Goal: Task Accomplishment & Management: Manage account settings

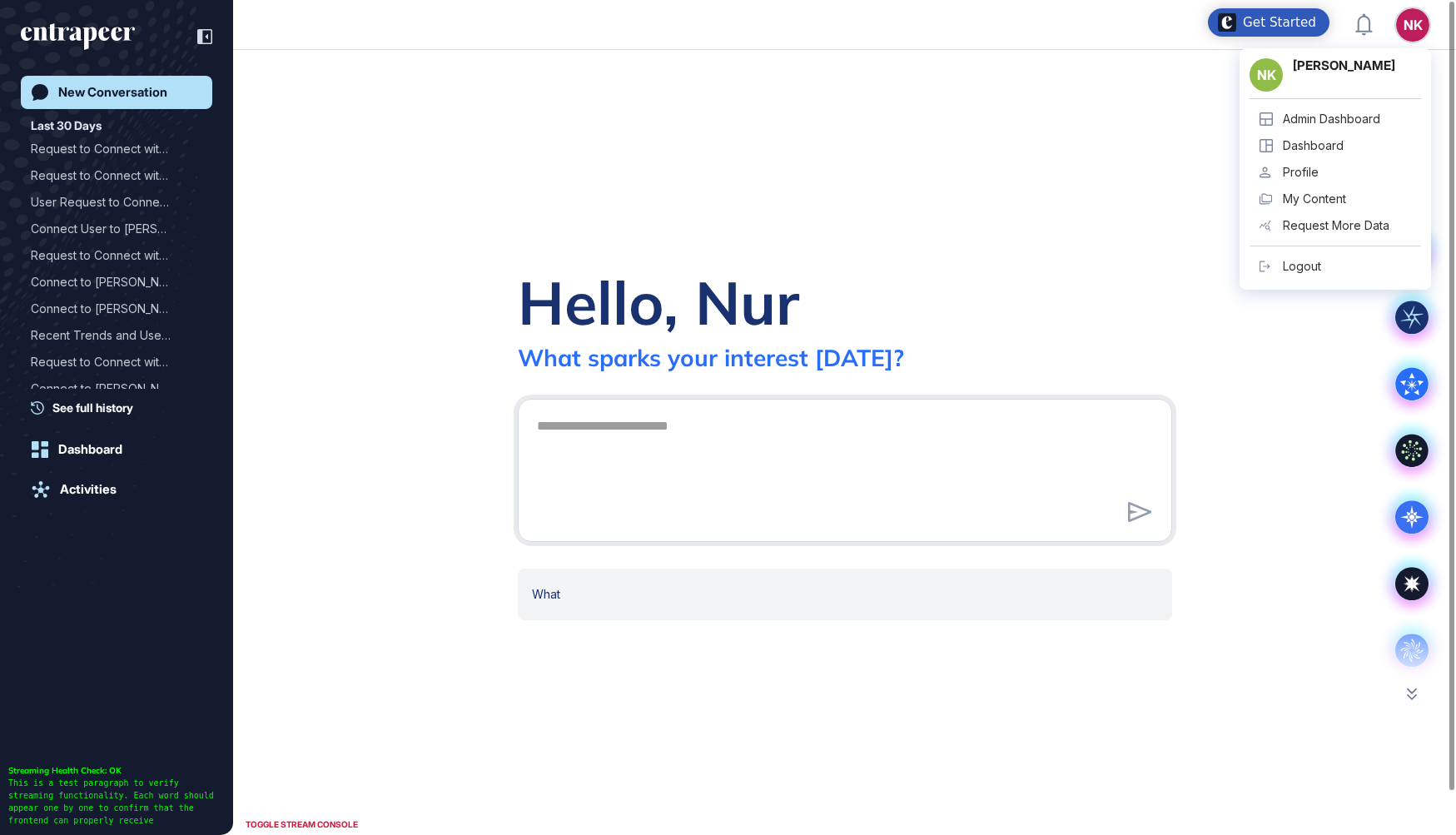
click at [1343, 122] on div "Admin Dashboard" at bounding box center [1331, 119] width 98 height 13
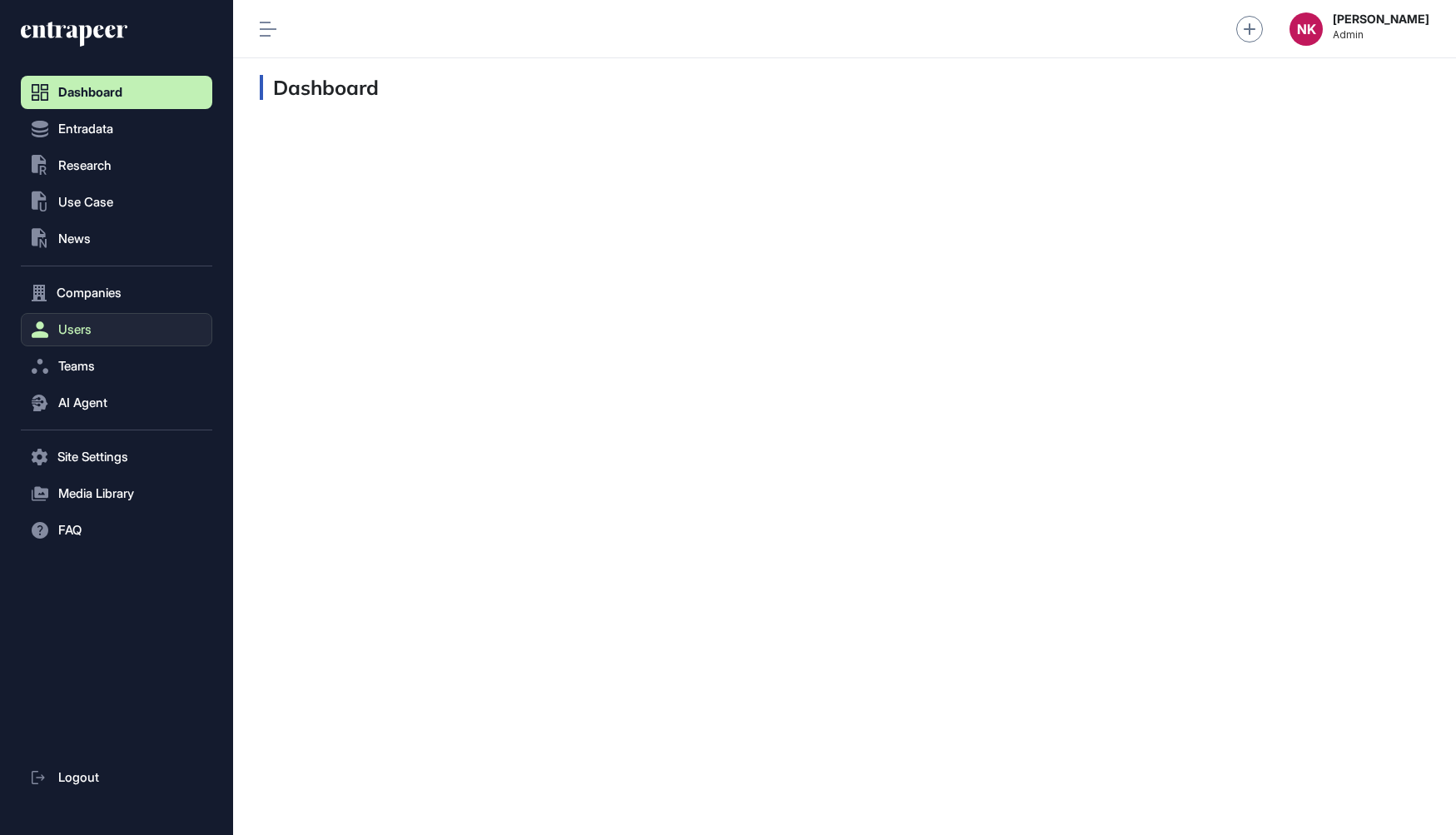
click at [88, 315] on button "Users" at bounding box center [116, 330] width 191 height 34
click at [98, 358] on span "User List" at bounding box center [77, 364] width 46 height 13
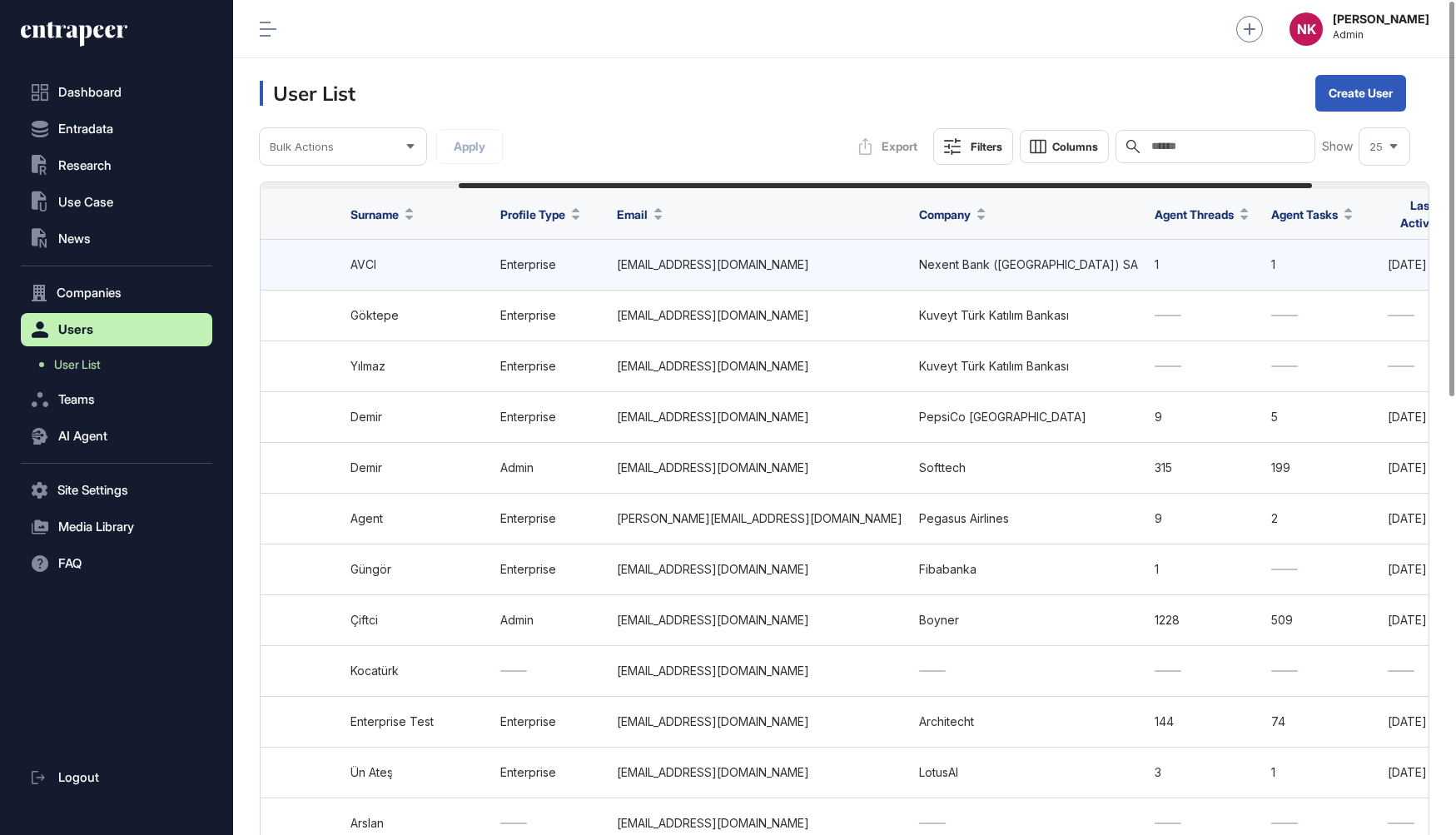
scroll to position [0, 431]
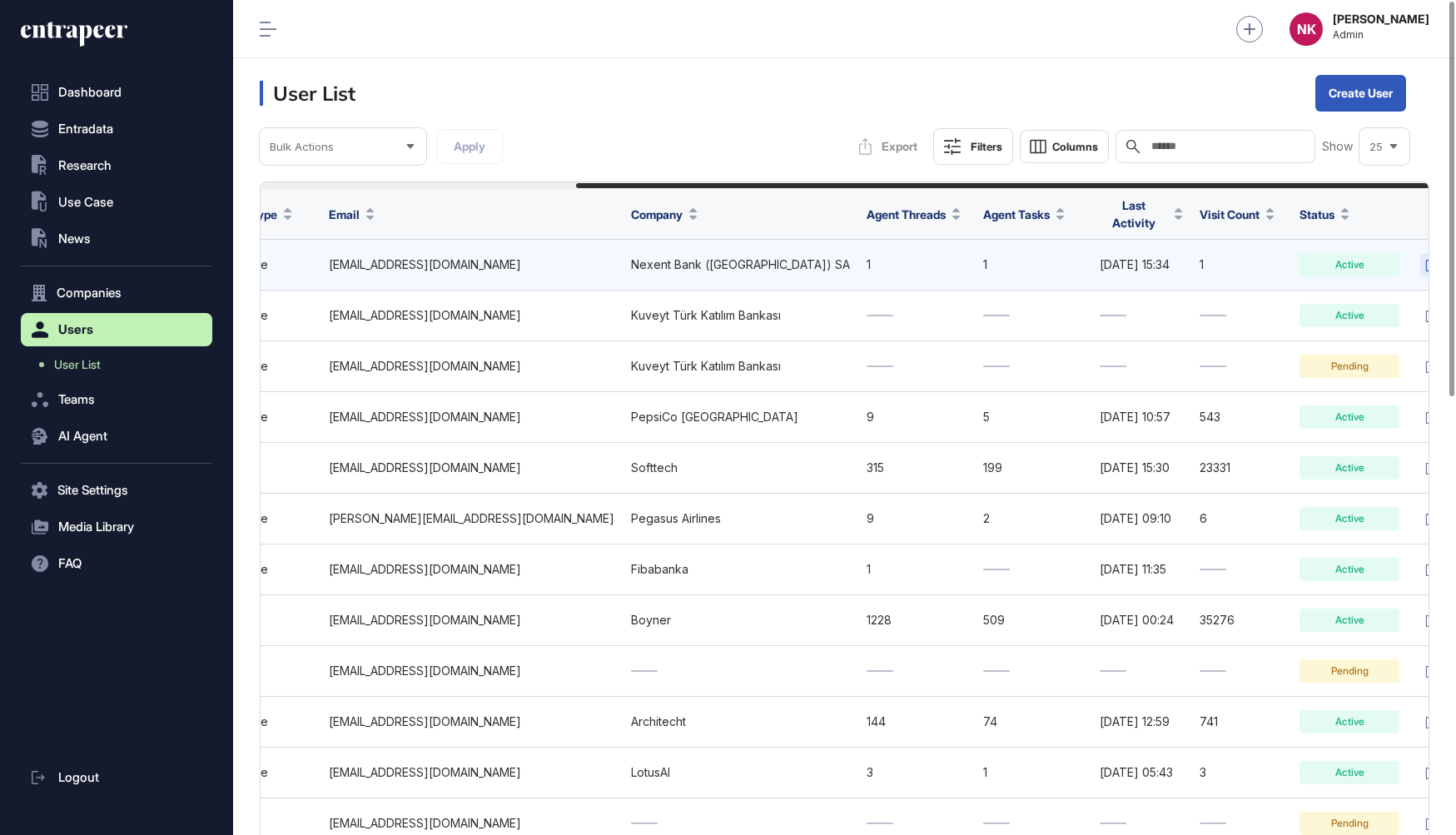
click at [1425, 258] on icon at bounding box center [1432, 265] width 14 height 13
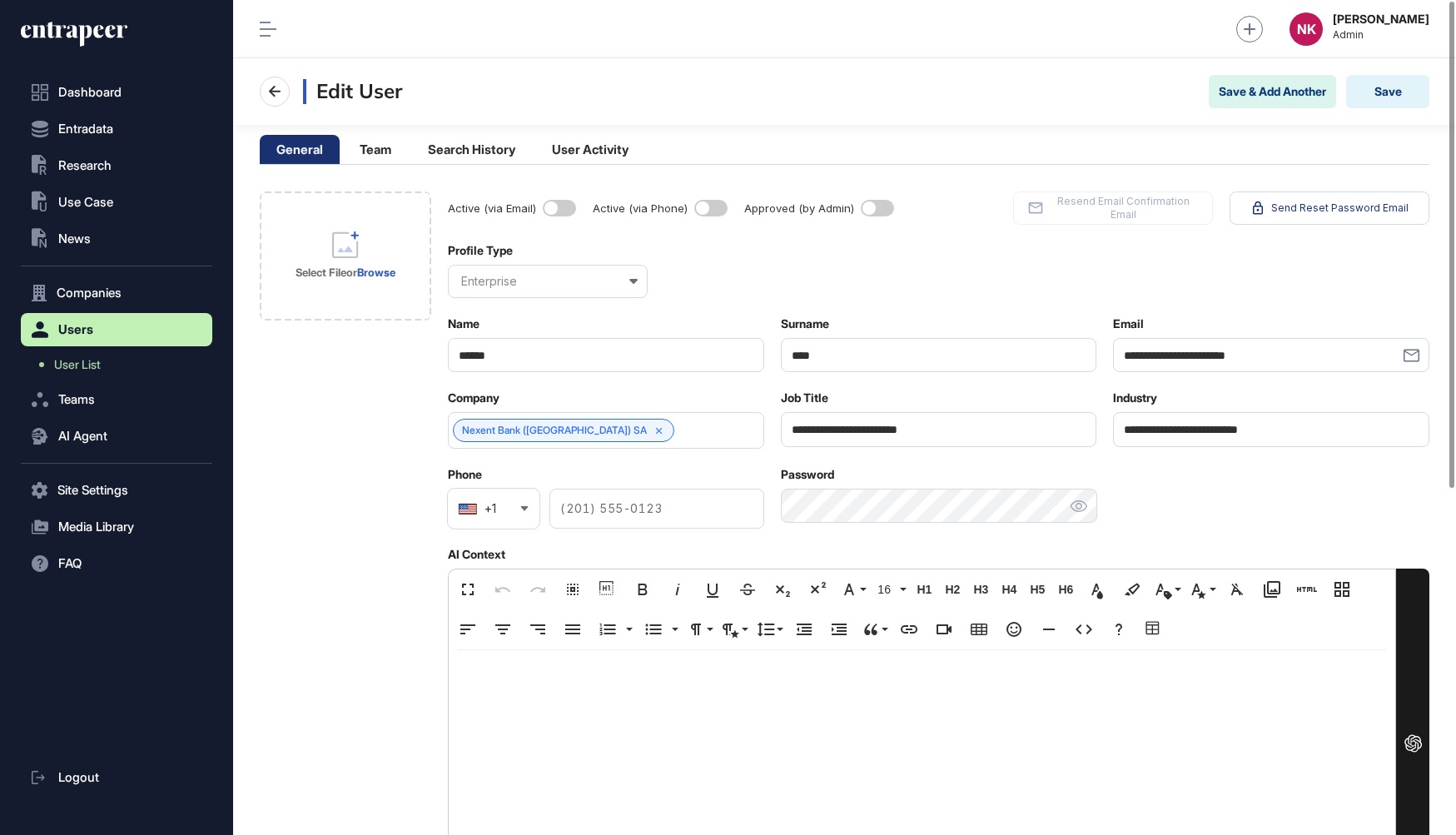
click at [576, 657] on div at bounding box center [922, 766] width 946 height 232
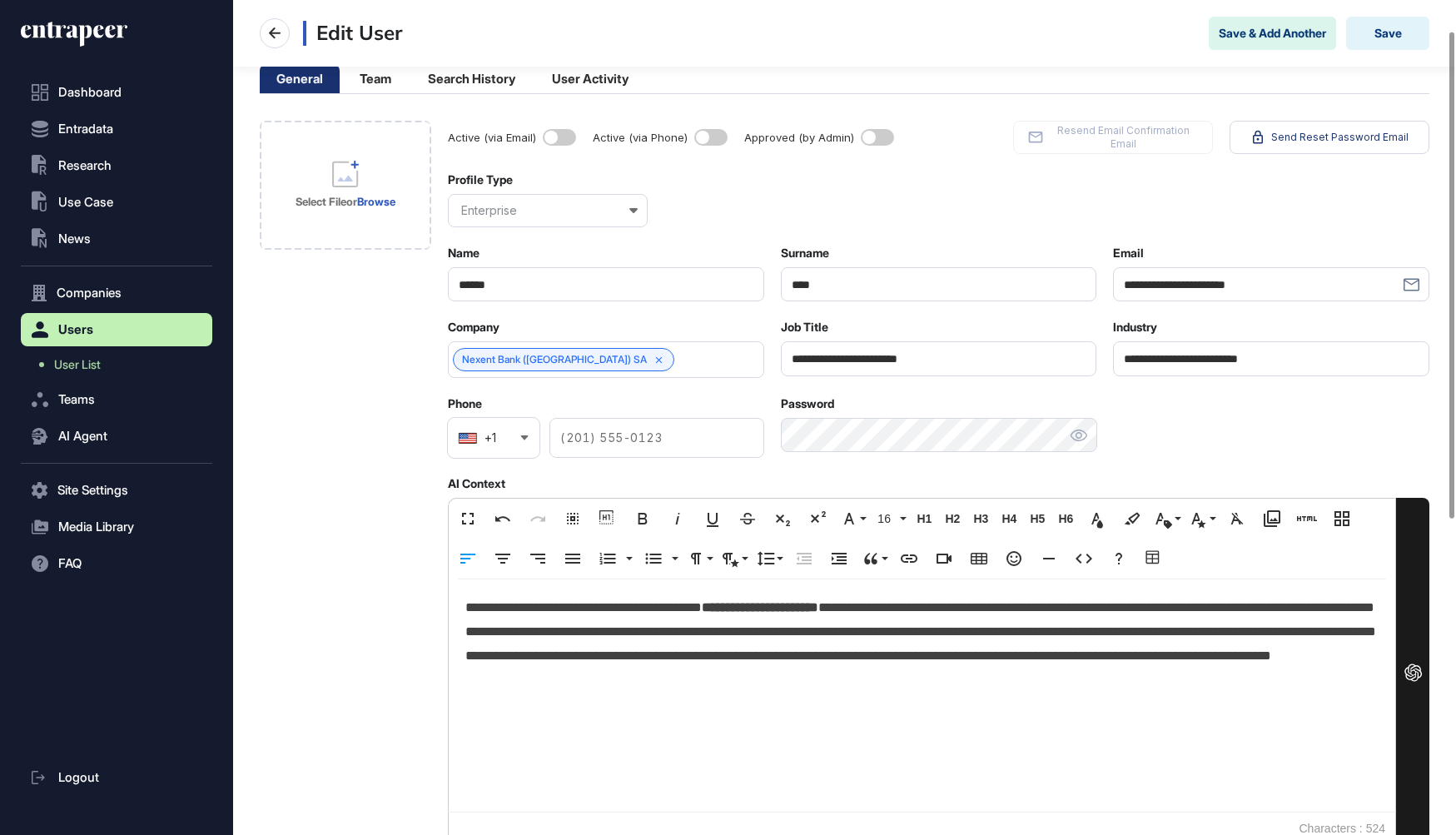
scroll to position [40, 0]
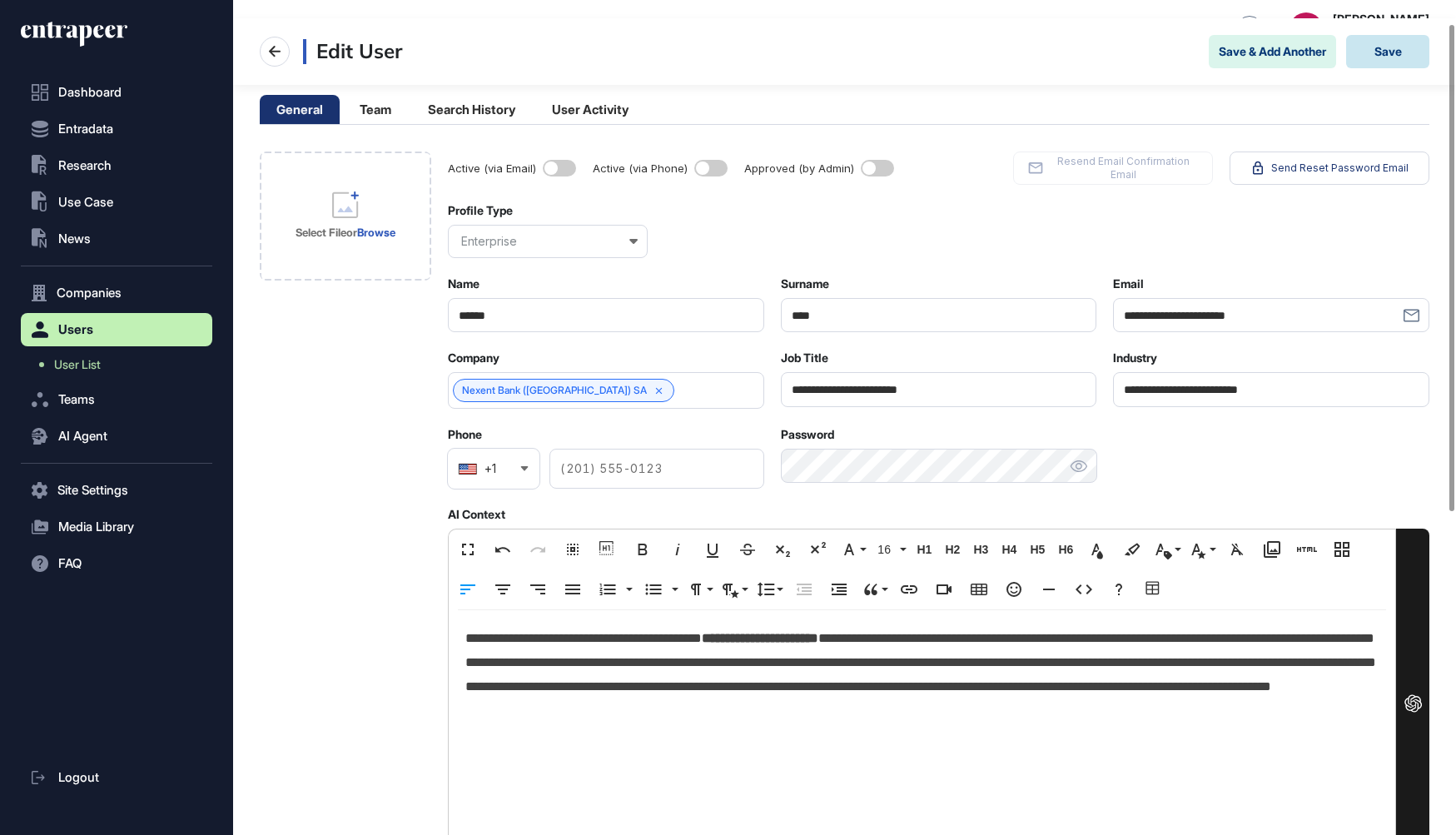
click at [1380, 51] on button "Save" at bounding box center [1387, 52] width 83 height 34
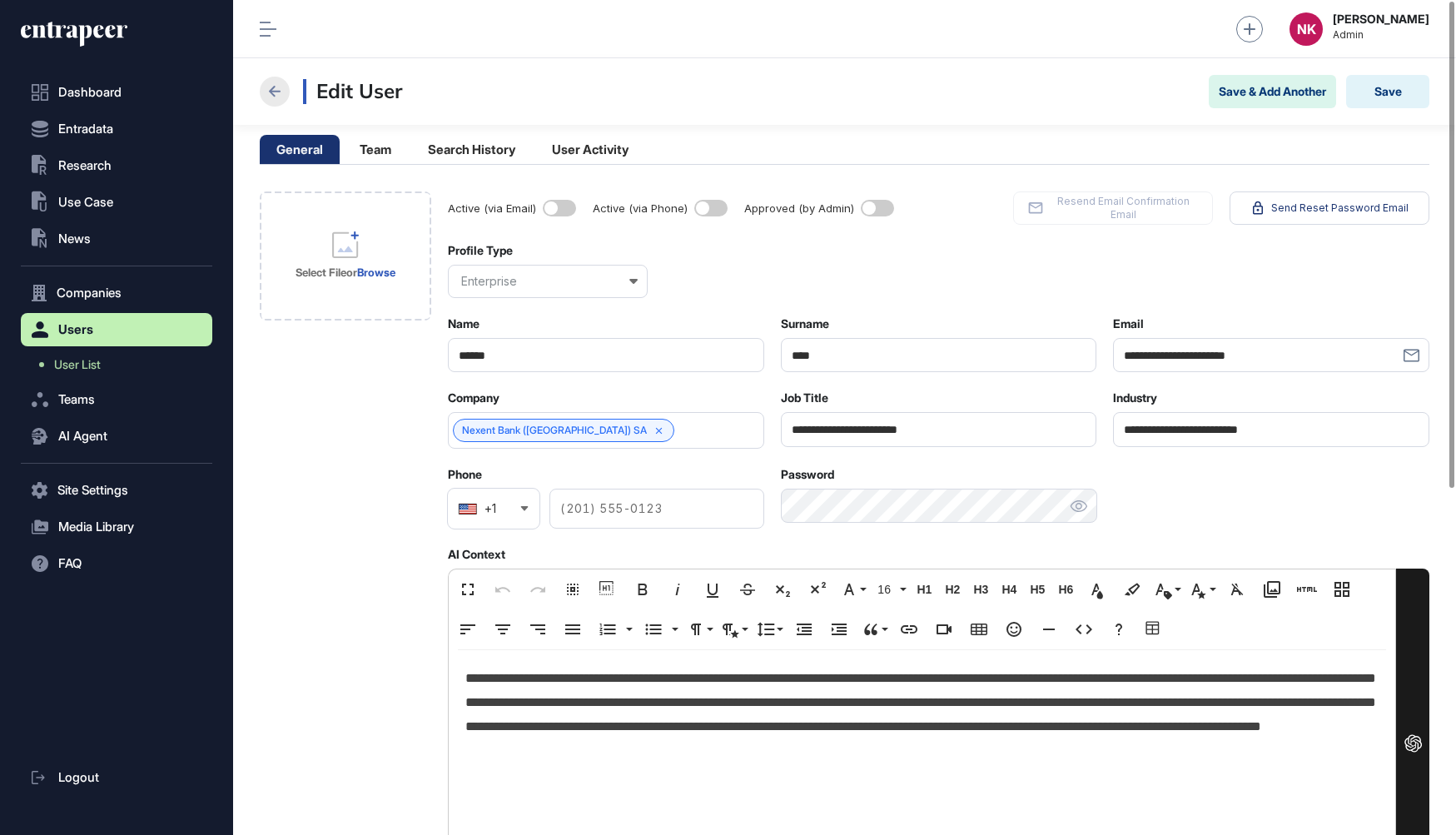
click at [270, 93] on icon at bounding box center [274, 91] width 12 height 11
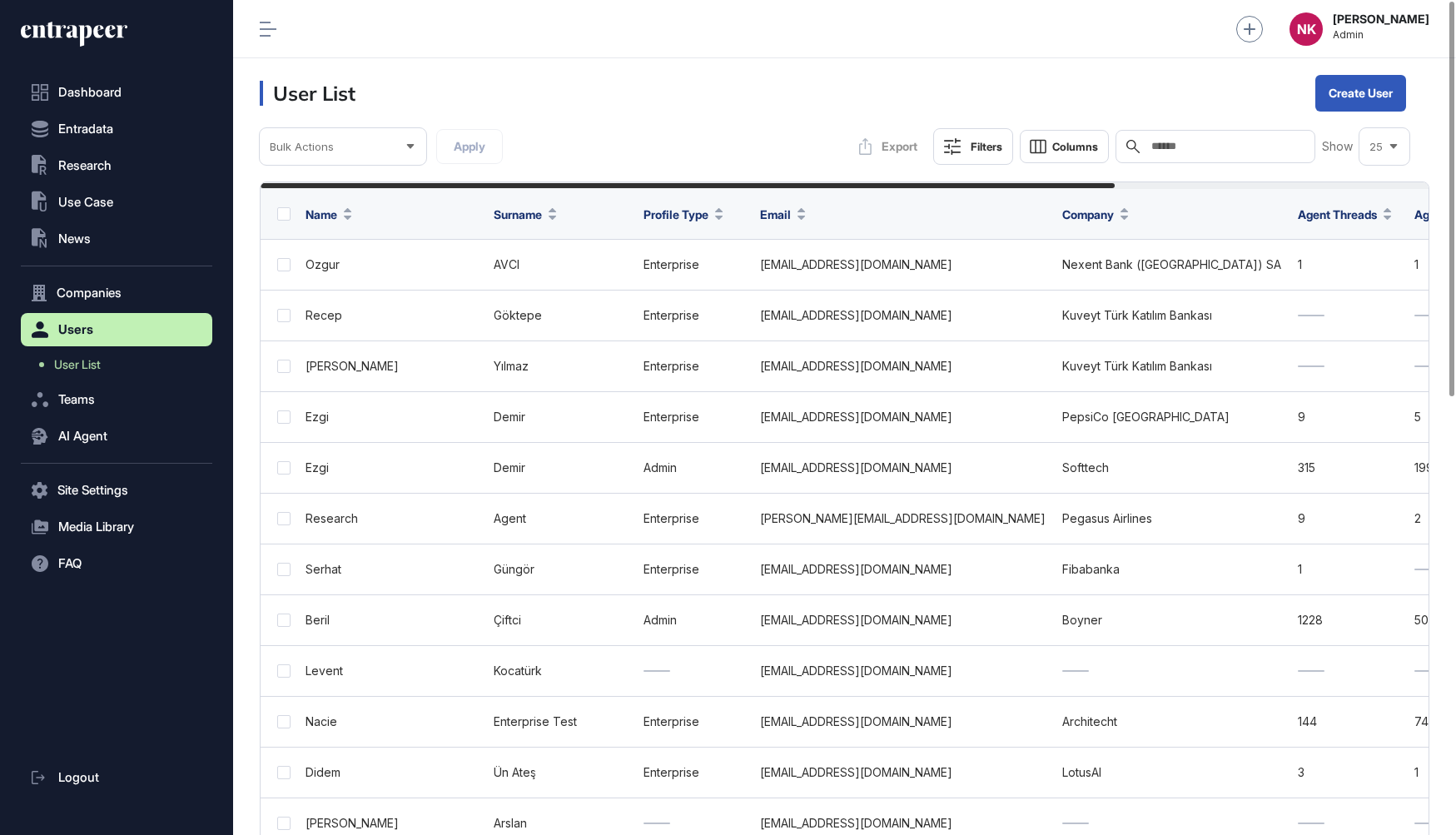
click at [1199, 148] on input "text" at bounding box center [1227, 146] width 155 height 13
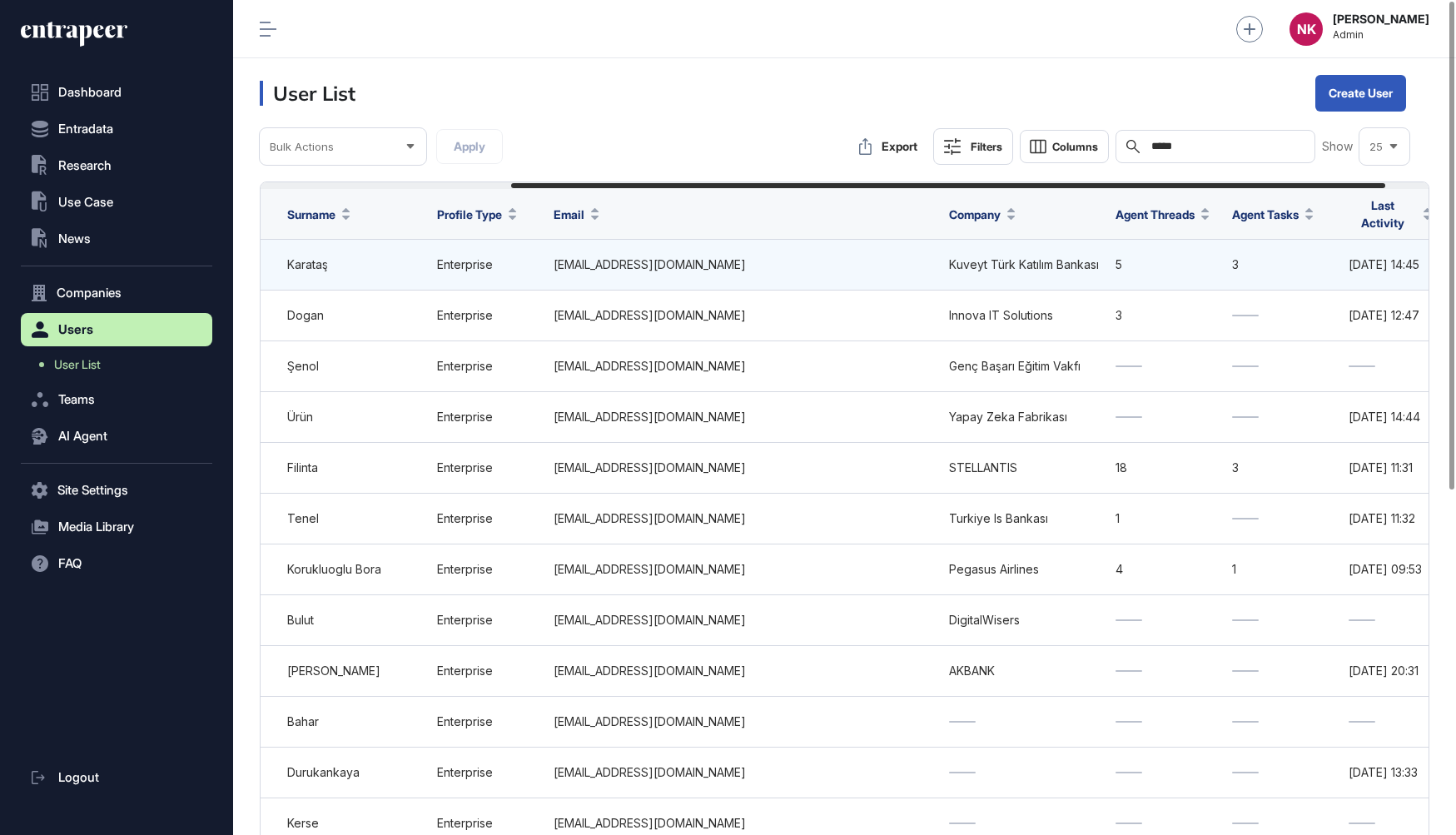
scroll to position [0, 394]
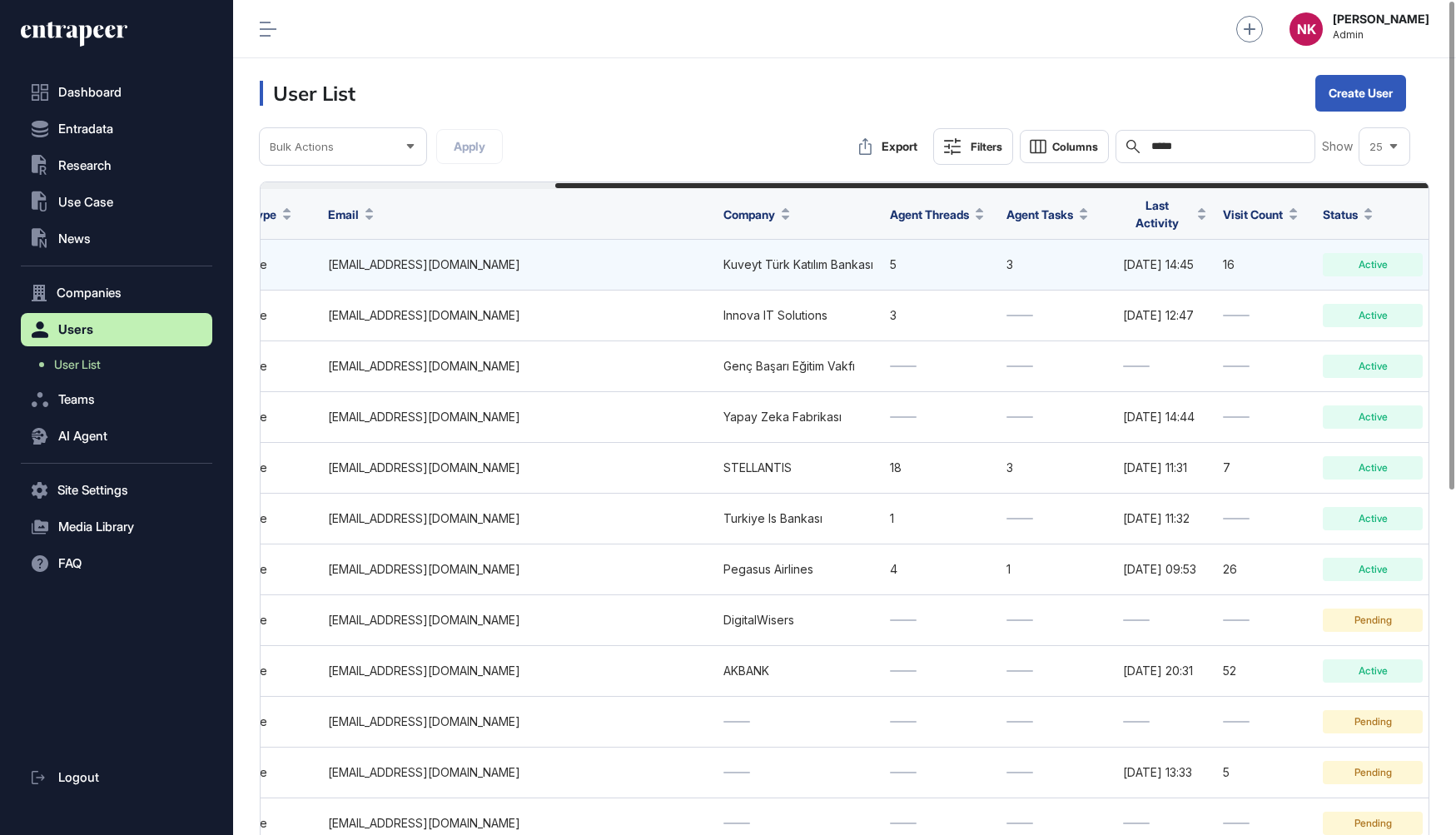
type input "*****"
click at [1448, 262] on icon at bounding box center [1455, 265] width 14 height 13
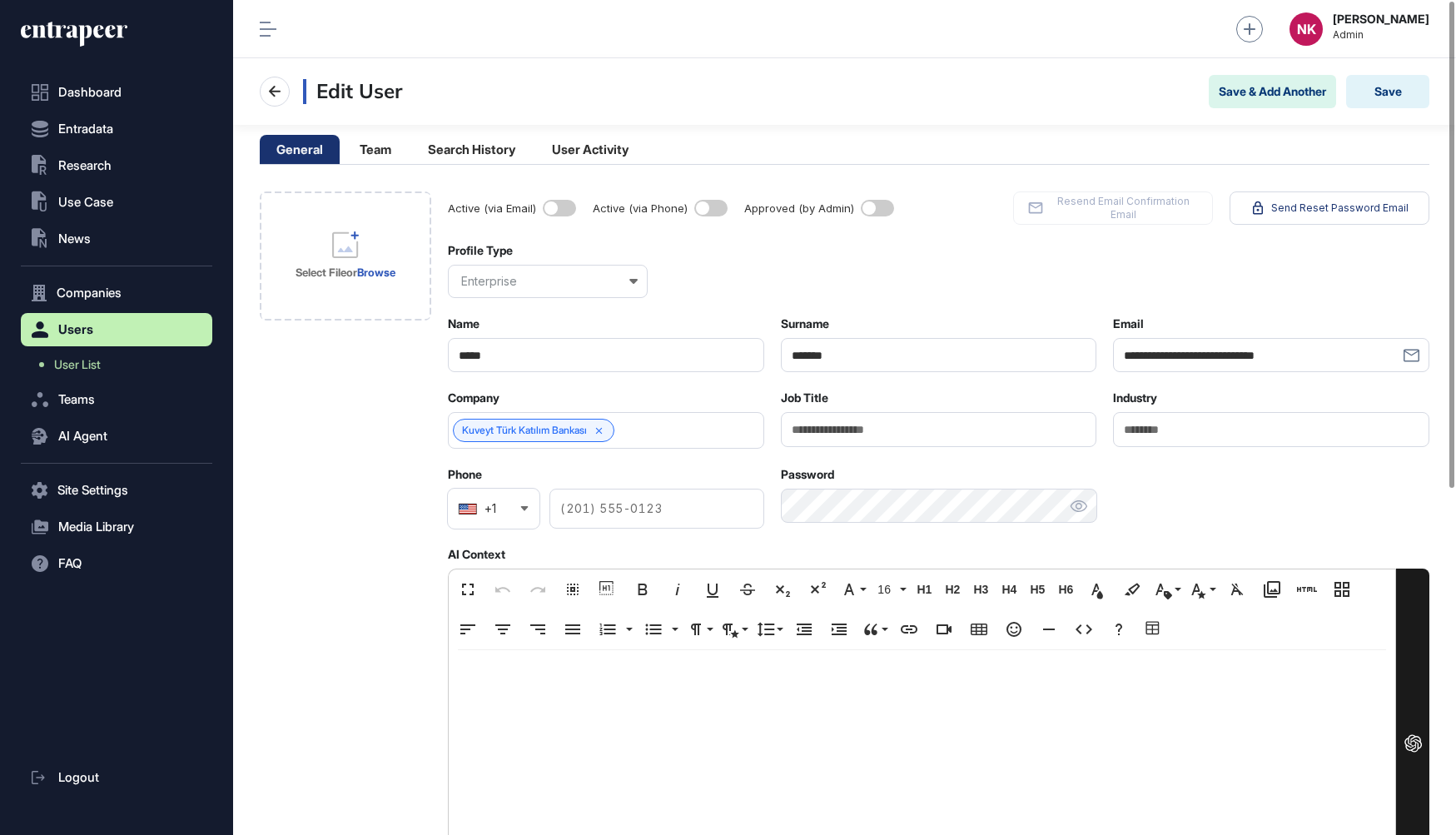
click at [589, 686] on p at bounding box center [922, 678] width 913 height 24
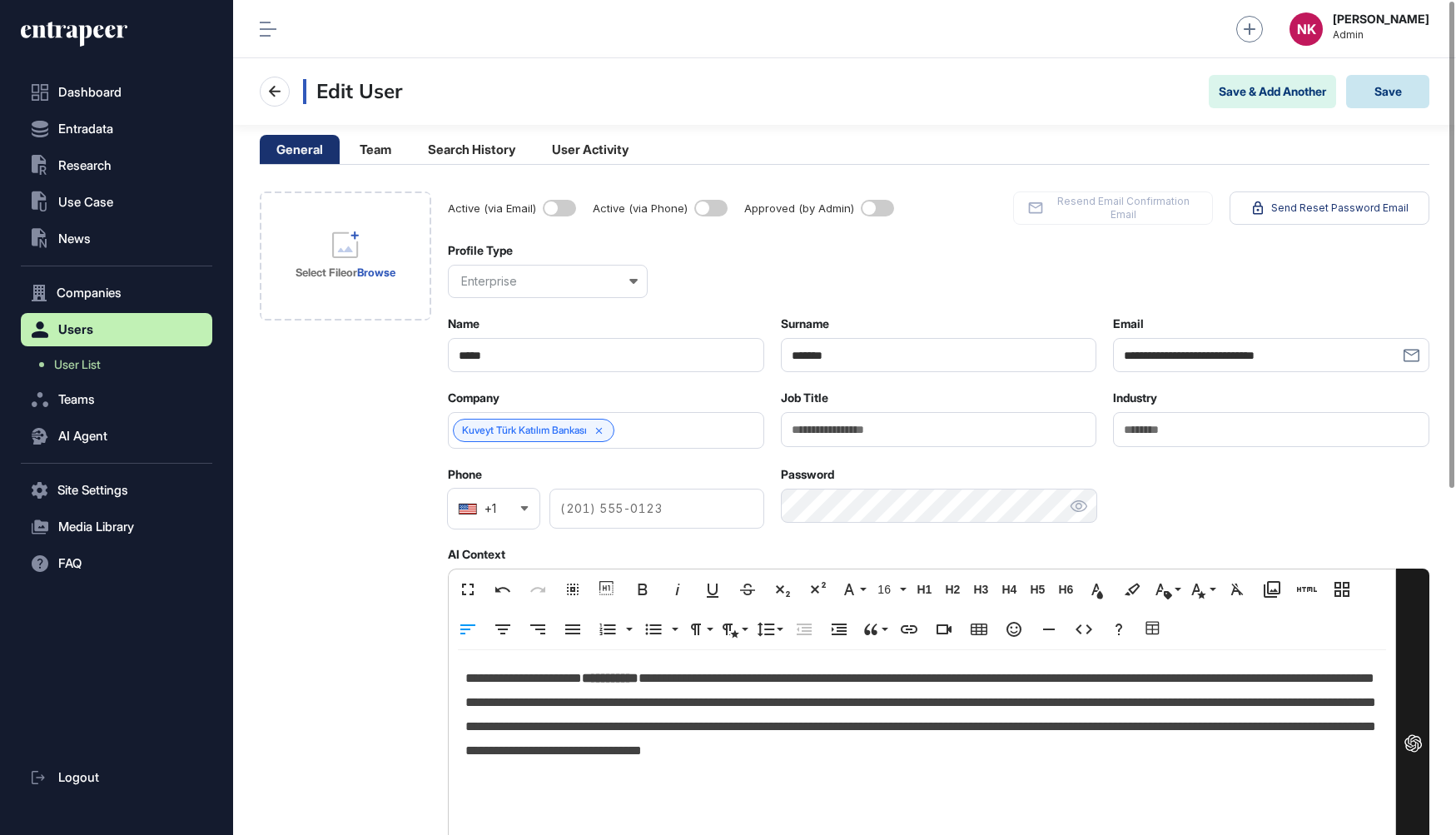
click at [1391, 84] on button "Save" at bounding box center [1387, 92] width 83 height 34
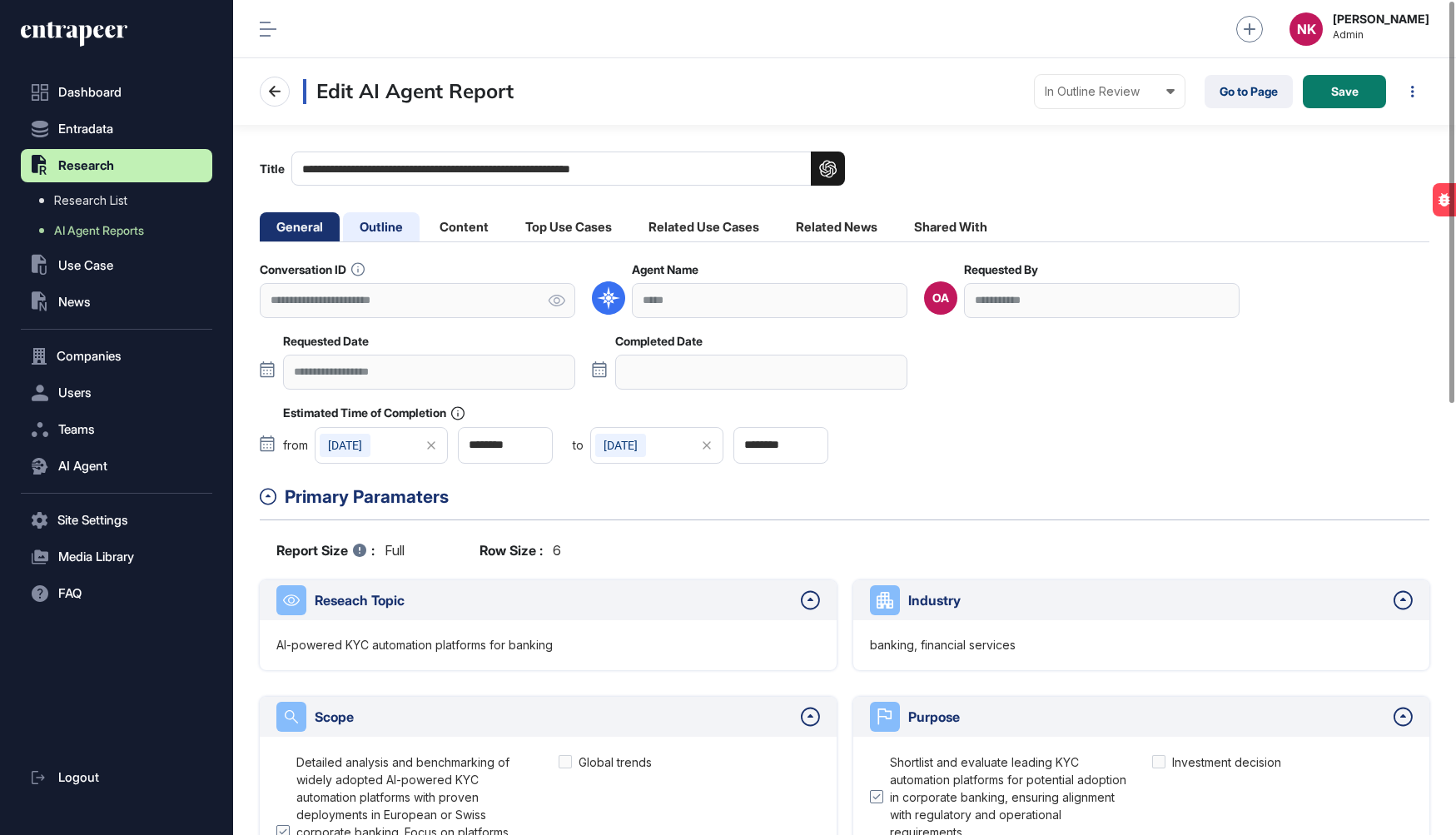
click at [391, 226] on li "Outline" at bounding box center [380, 226] width 77 height 29
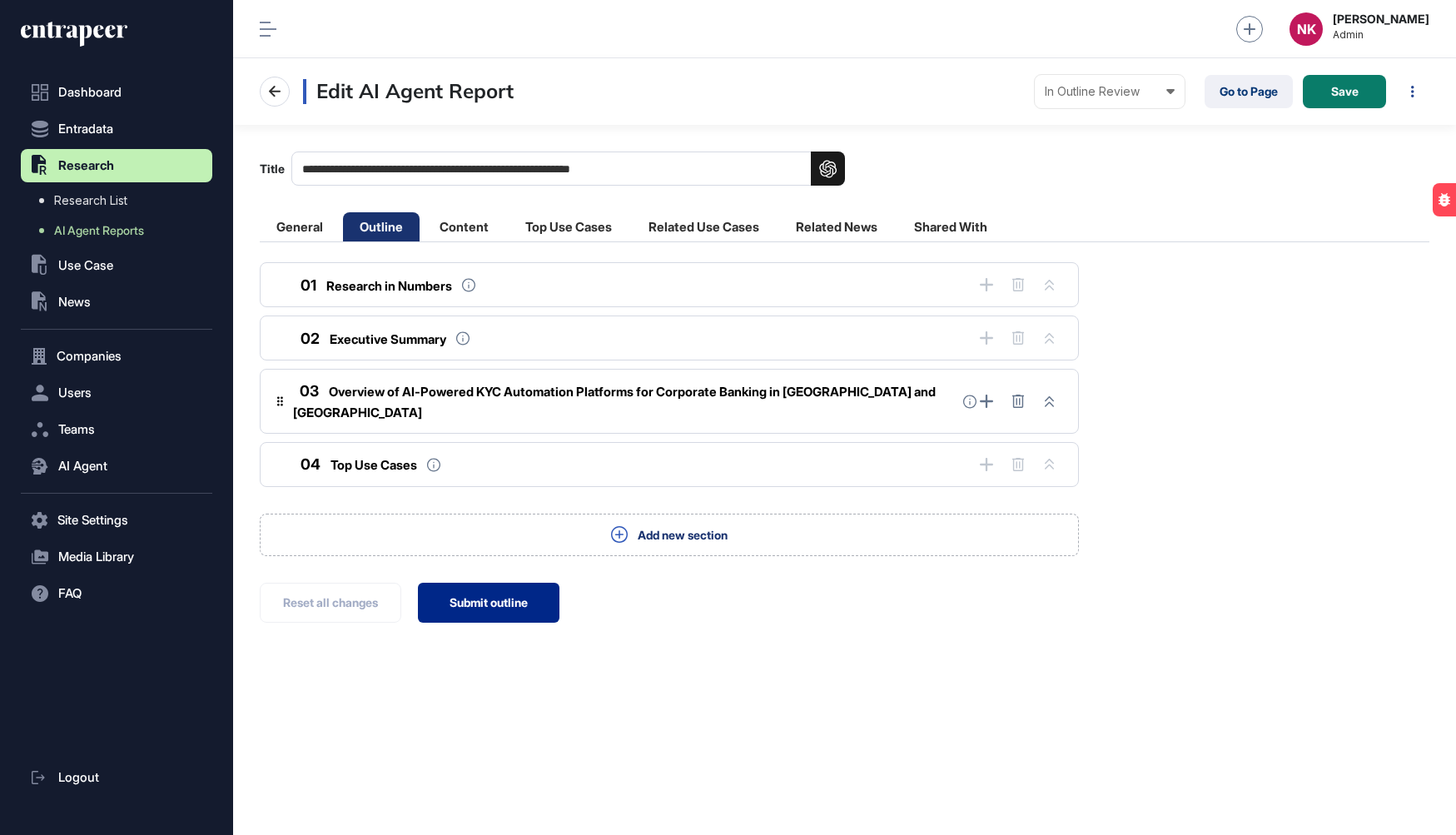
click at [477, 589] on button "Submit outline" at bounding box center [488, 602] width 141 height 40
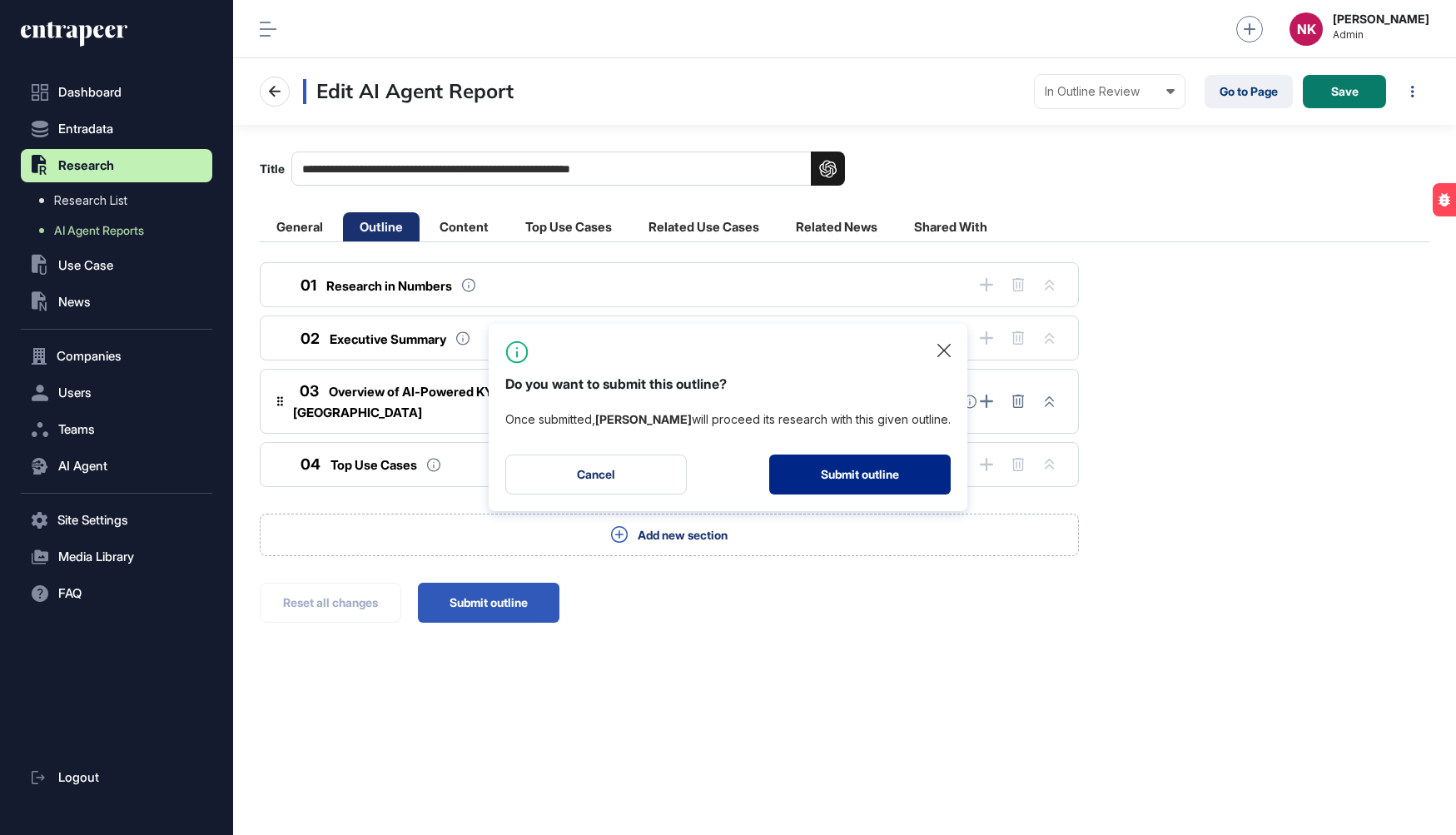
click at [800, 487] on button "Submit outline" at bounding box center [860, 474] width 182 height 40
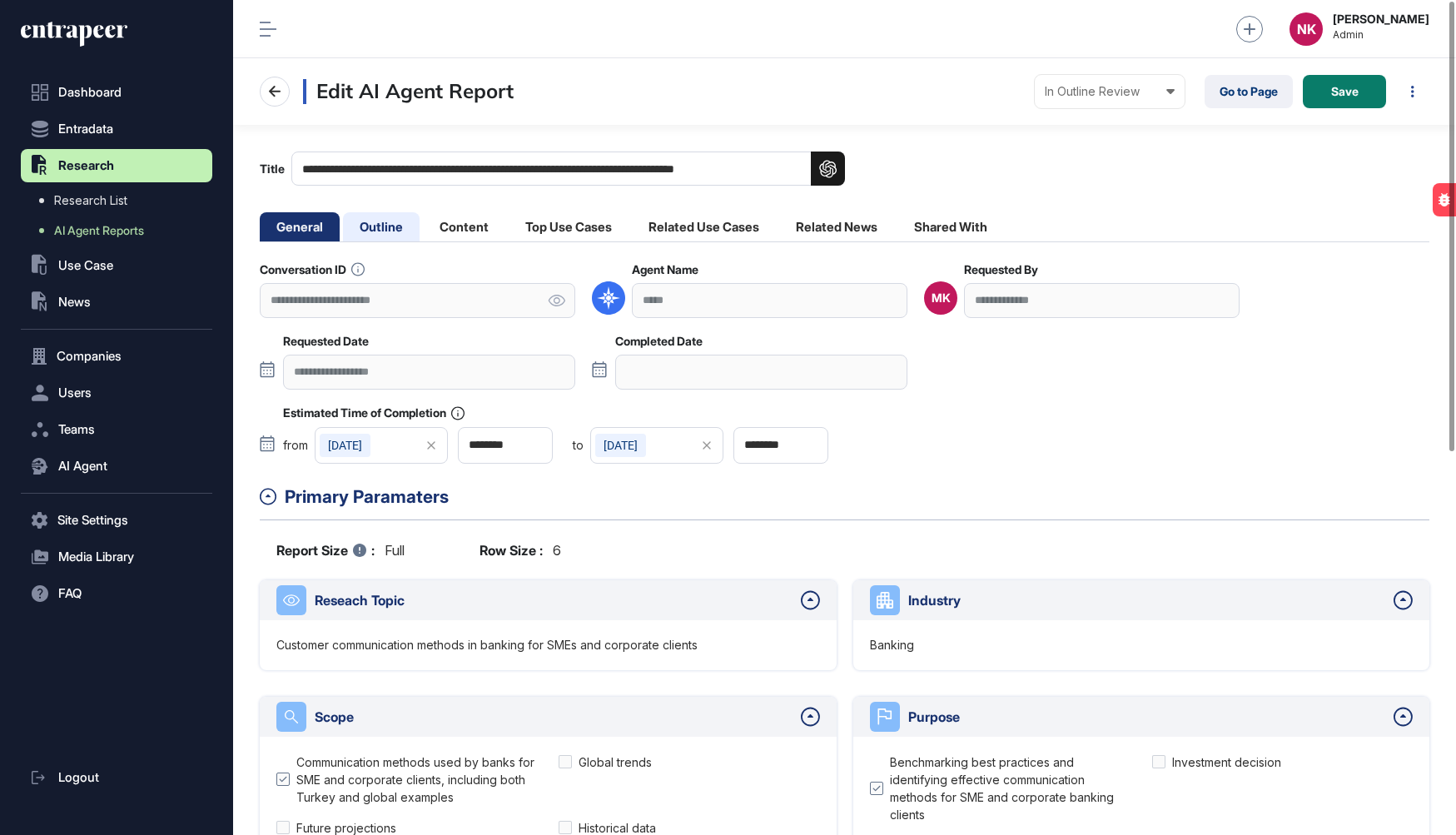
click at [381, 231] on li "Outline" at bounding box center [380, 226] width 77 height 29
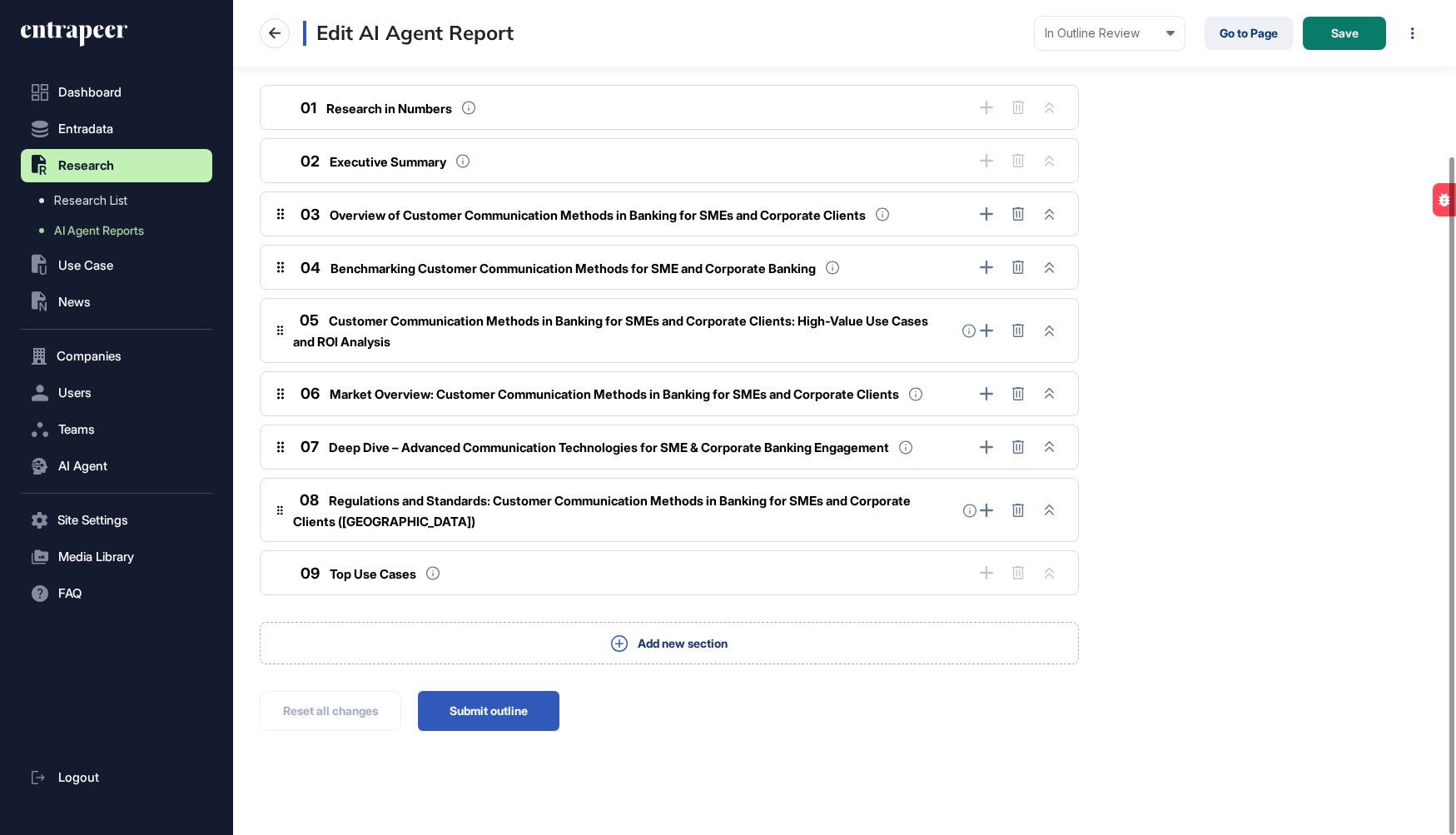
scroll to position [192, 0]
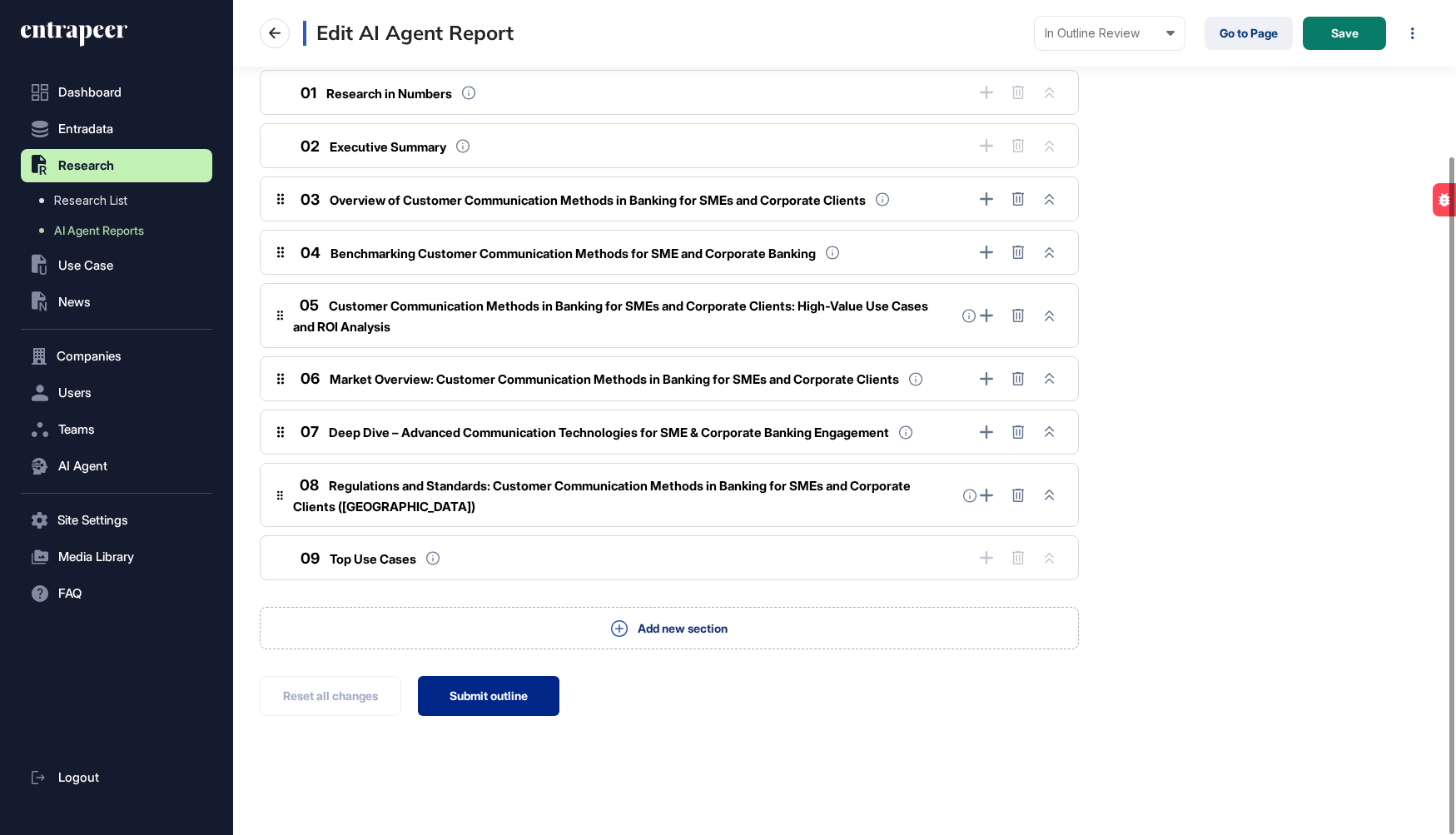
click at [481, 695] on button "Submit outline" at bounding box center [488, 695] width 141 height 40
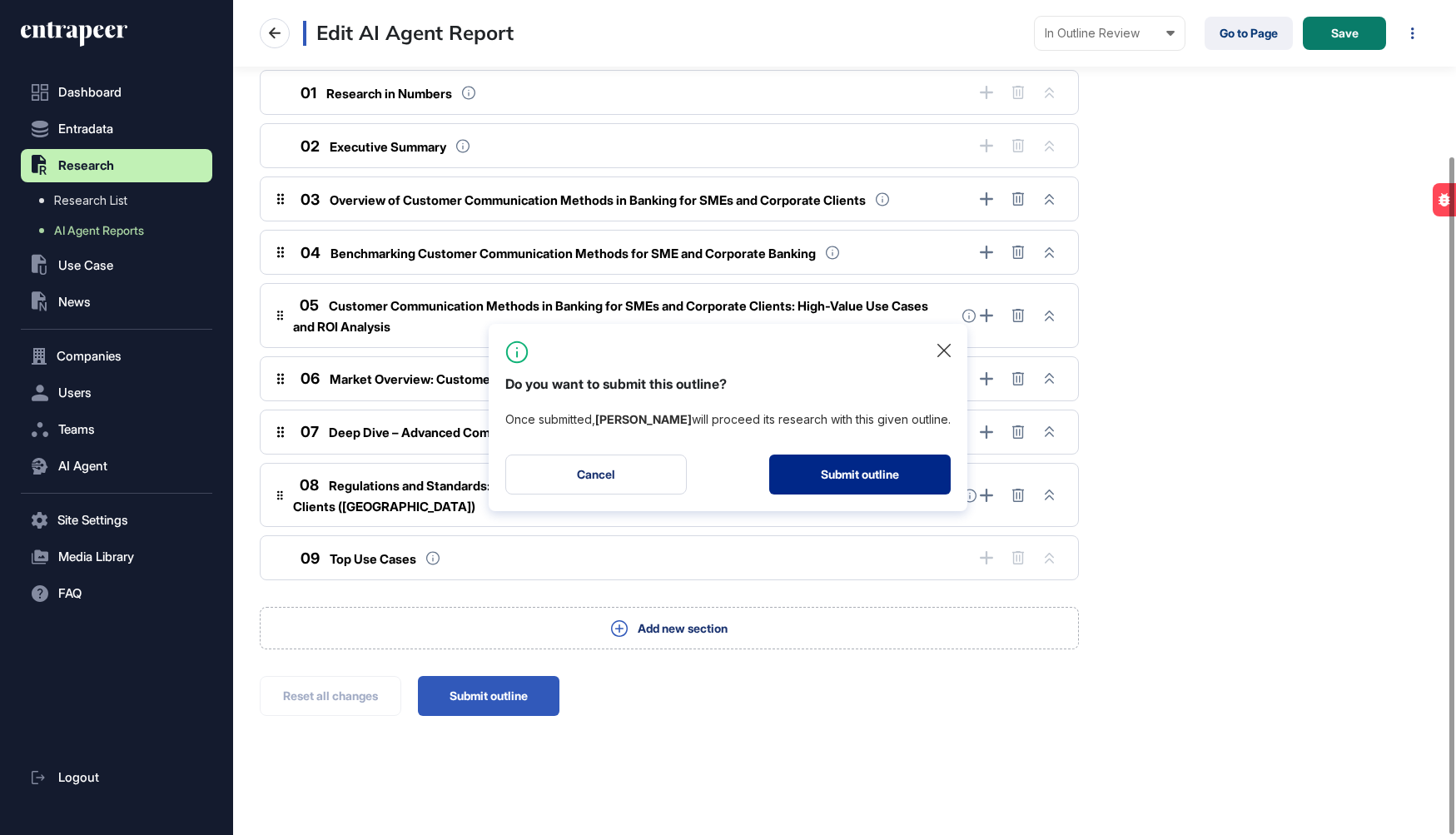
click at [817, 476] on button "Submit outline" at bounding box center [860, 474] width 182 height 40
